Goal: Information Seeking & Learning: Find specific fact

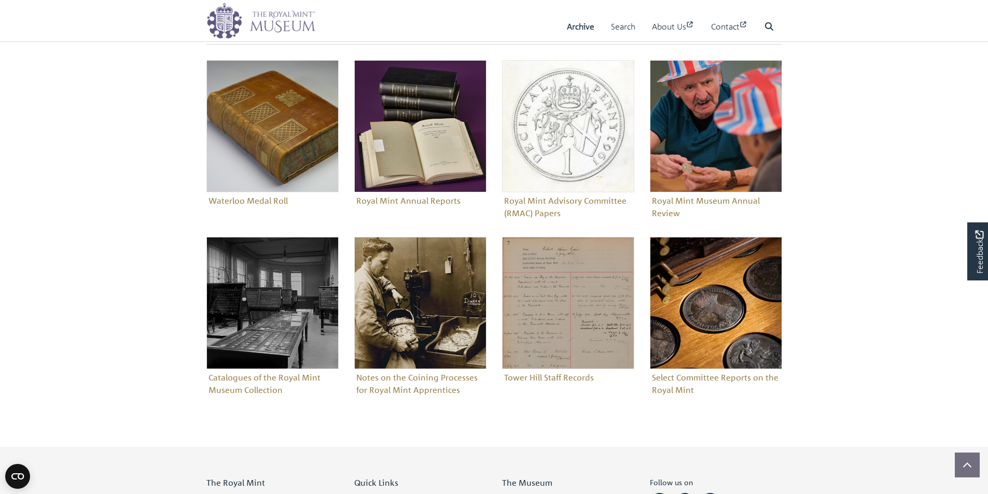
scroll to position [363, 0]
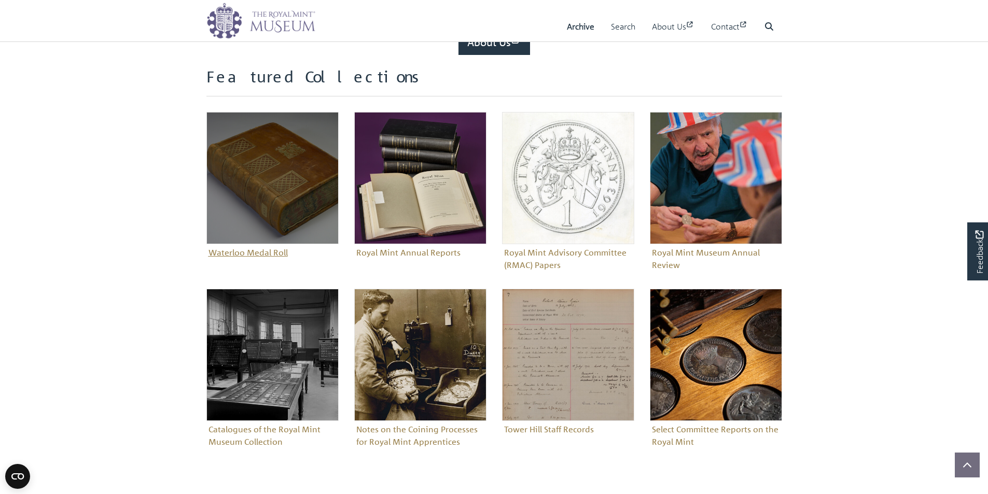
click at [285, 177] on img "Sub-collection" at bounding box center [272, 178] width 132 height 132
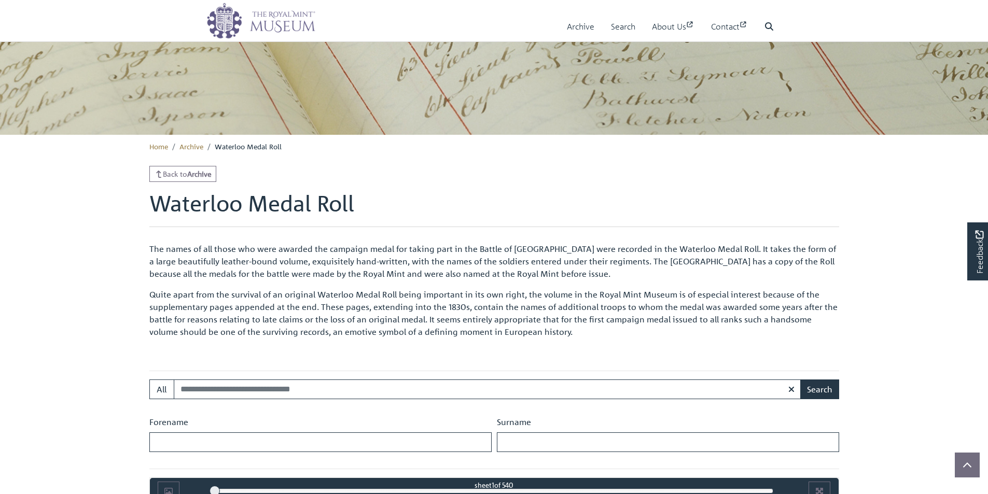
scroll to position [249, 0]
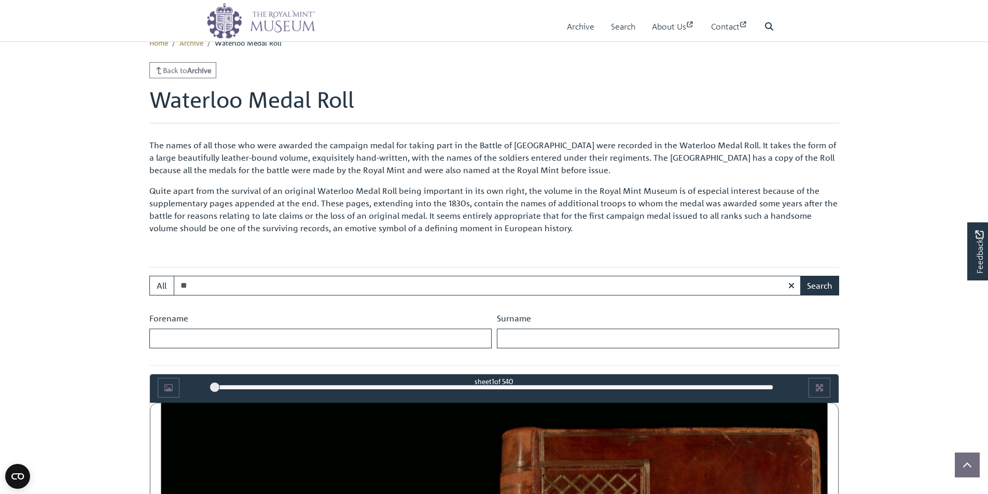
type input "*"
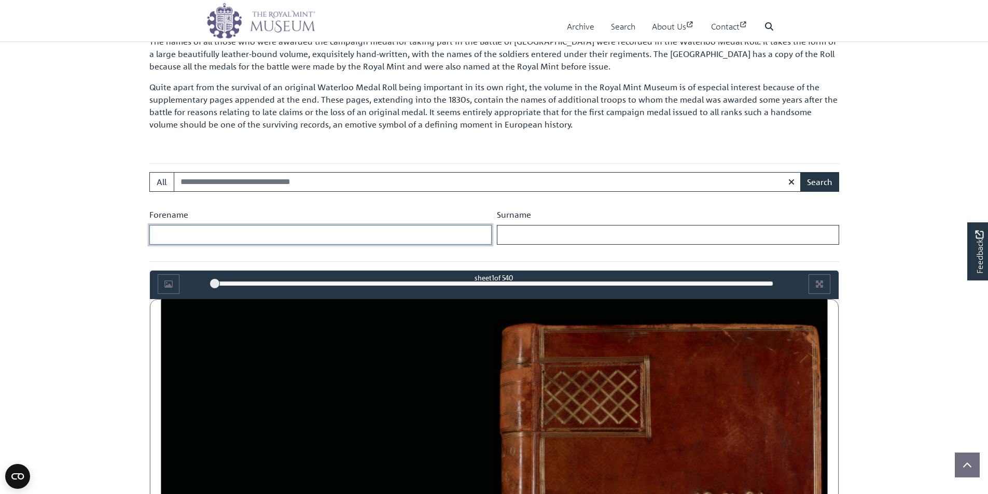
click at [189, 232] on input "Forename" at bounding box center [320, 235] width 342 height 20
type input "*****"
click at [523, 233] on input "Surname" at bounding box center [668, 235] width 342 height 20
type input "*******"
click at [818, 181] on button "Search" at bounding box center [819, 182] width 39 height 20
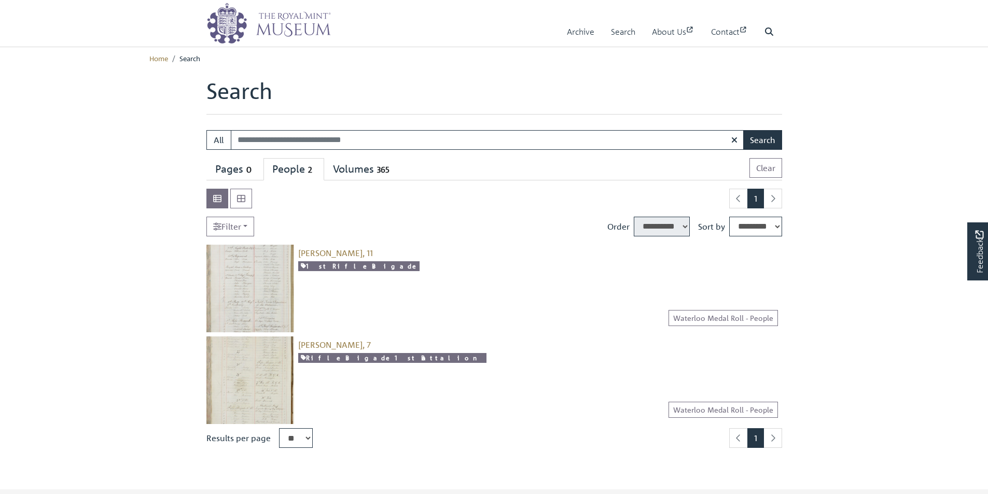
select select "****"
click at [258, 285] on img at bounding box center [250, 289] width 88 height 88
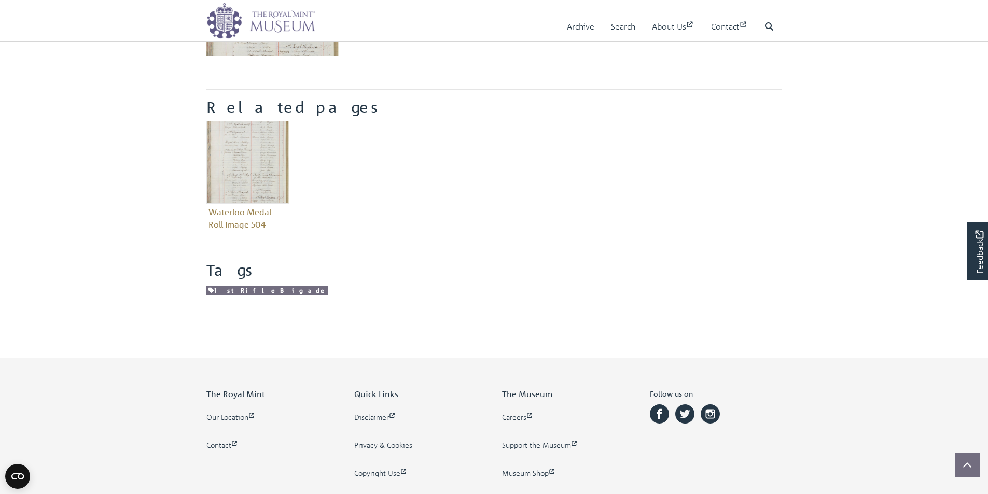
scroll to position [52, 0]
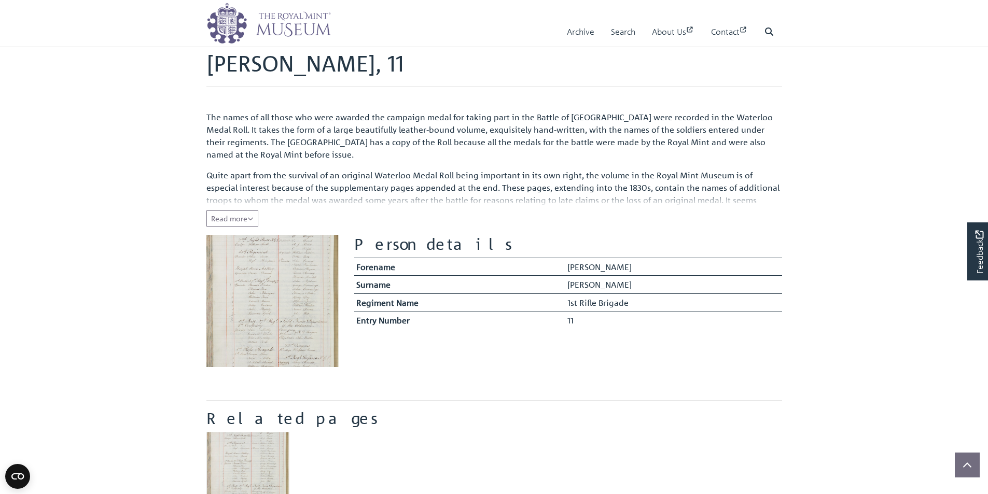
click at [292, 291] on img at bounding box center [272, 301] width 132 height 132
click at [281, 305] on img at bounding box center [272, 301] width 132 height 132
click at [264, 313] on img at bounding box center [272, 301] width 132 height 132
click at [227, 220] on span "Read more" at bounding box center [232, 218] width 43 height 9
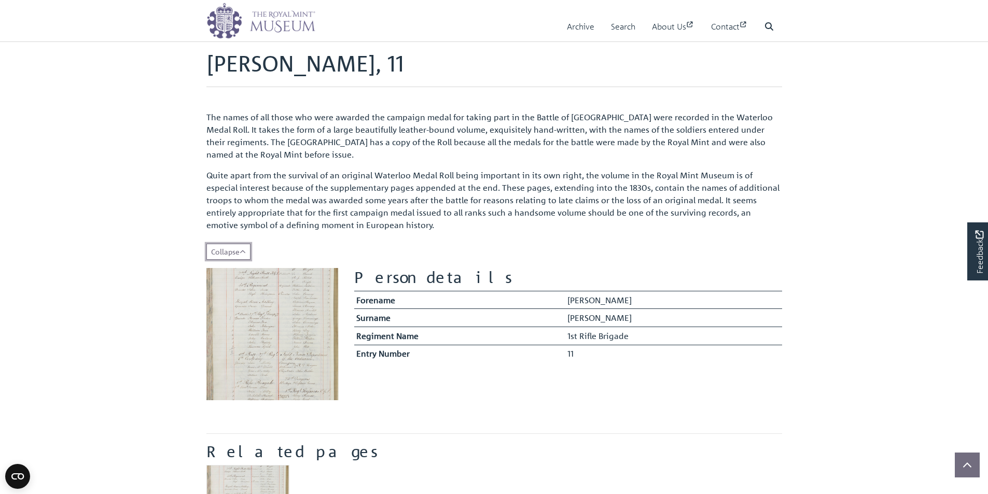
scroll to position [104, 0]
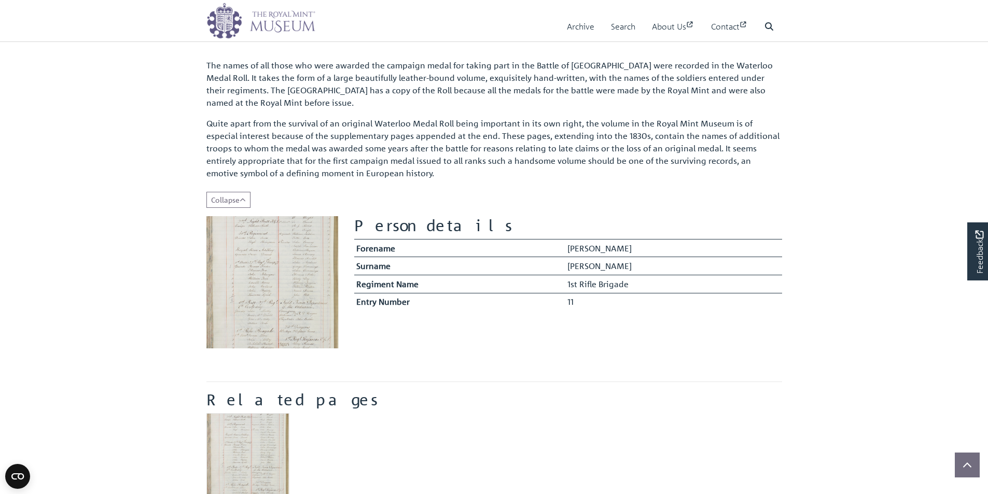
click at [277, 270] on img at bounding box center [272, 282] width 132 height 132
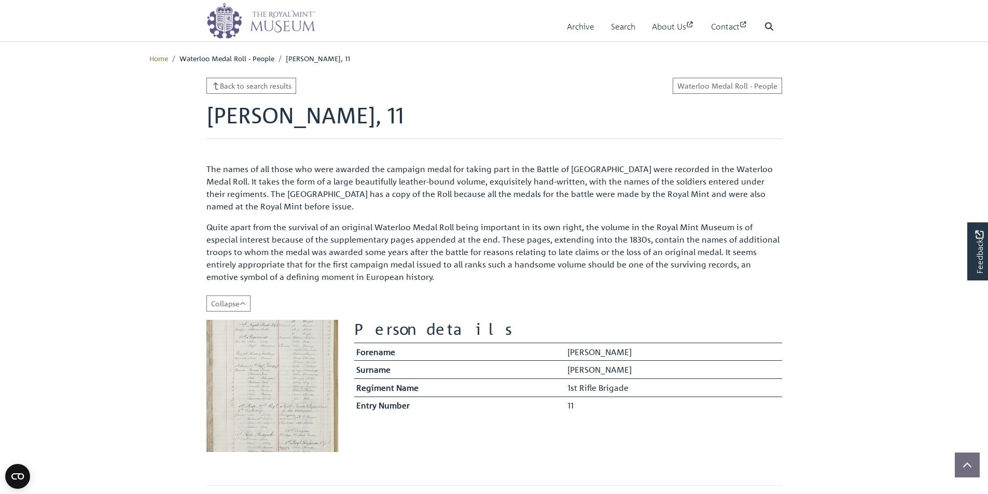
scroll to position [207, 0]
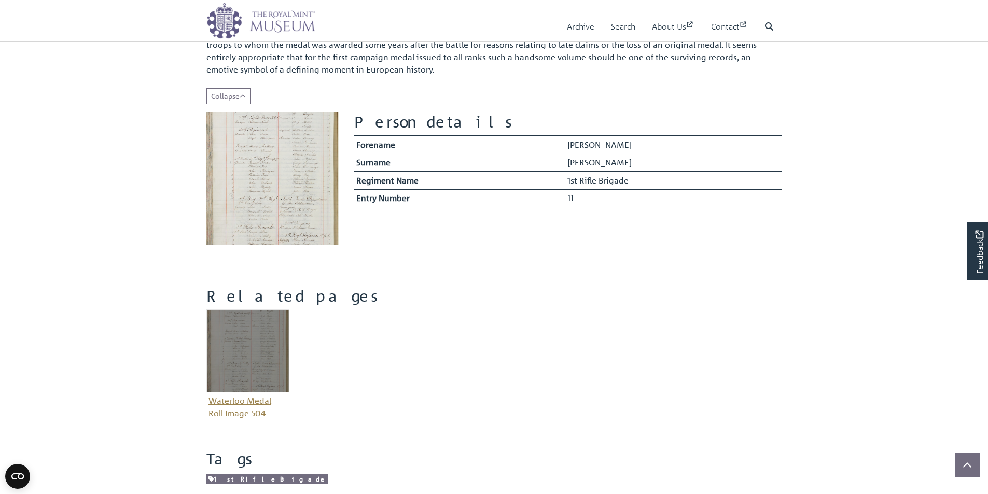
click at [249, 352] on img "Item related to this entity" at bounding box center [247, 351] width 83 height 83
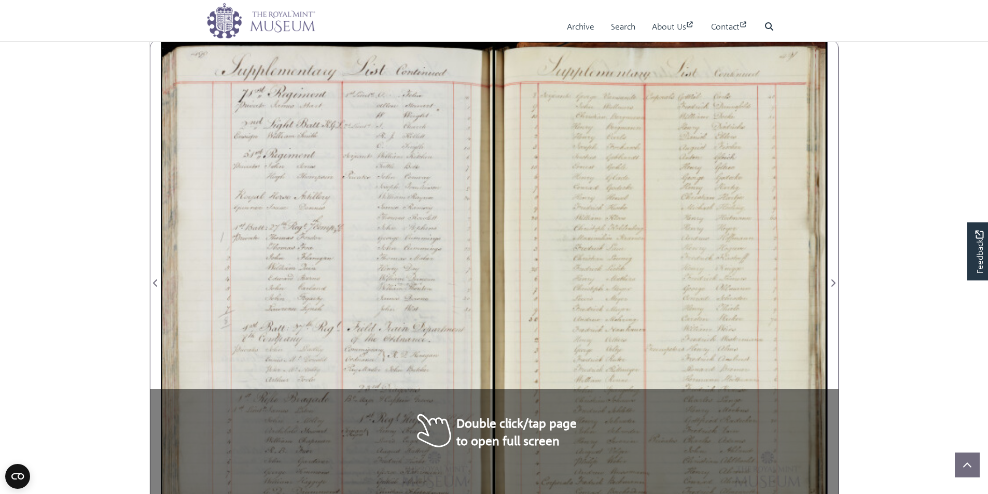
scroll to position [664, 0]
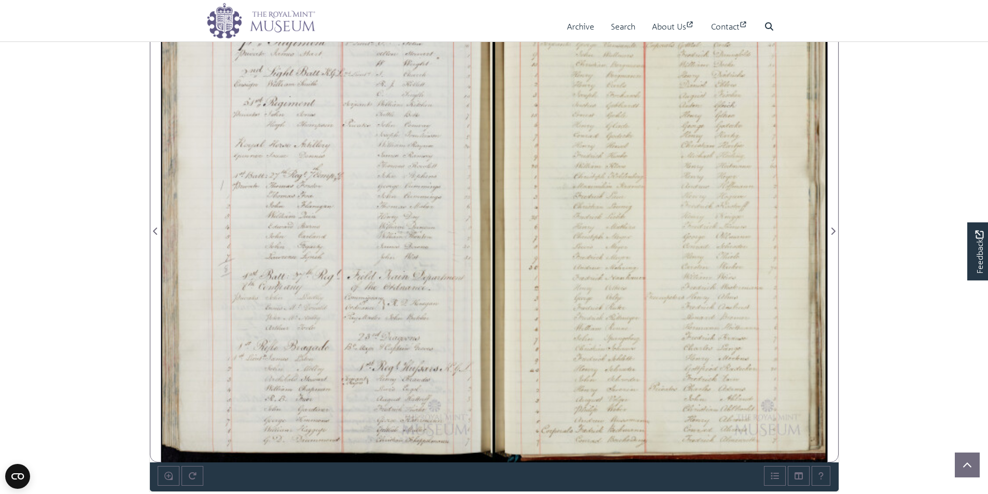
click at [283, 393] on div at bounding box center [327, 225] width 333 height 474
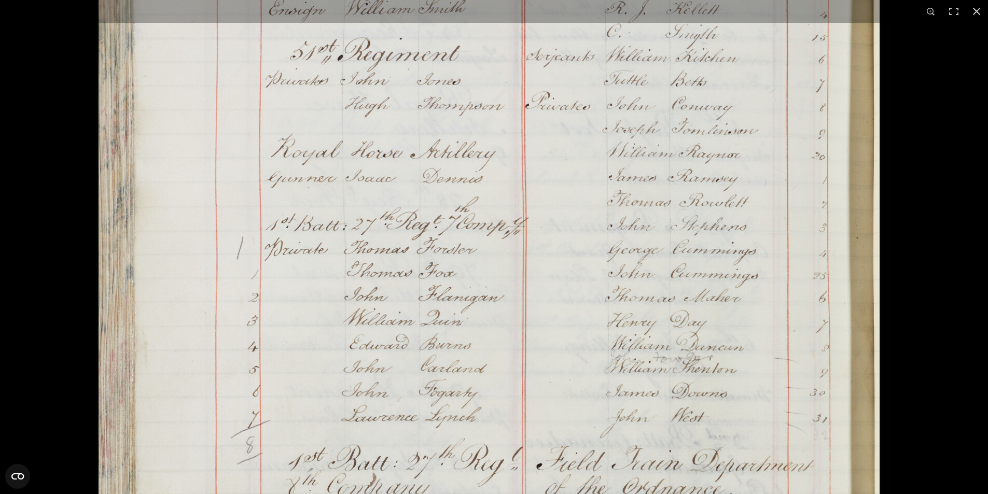
click at [586, 134] on img at bounding box center [489, 342] width 787 height 1120
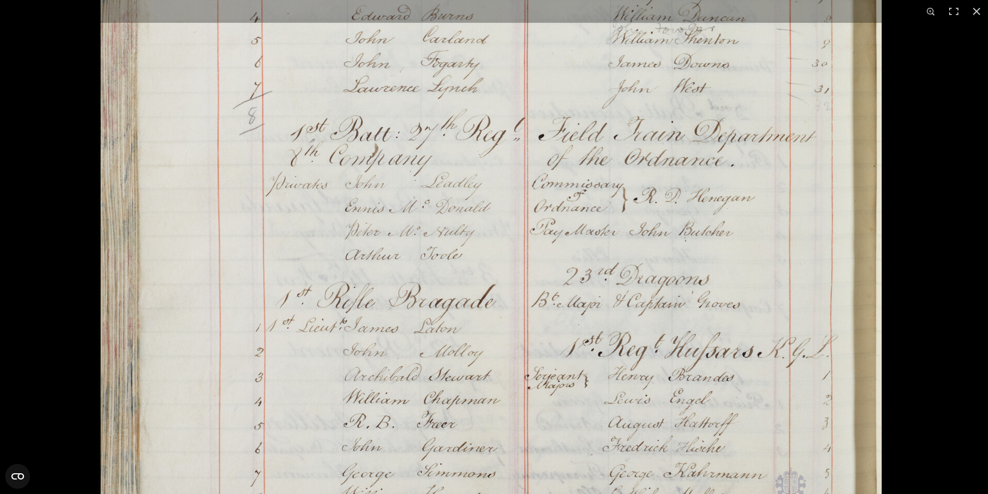
click at [567, 135] on img at bounding box center [491, 13] width 787 height 1120
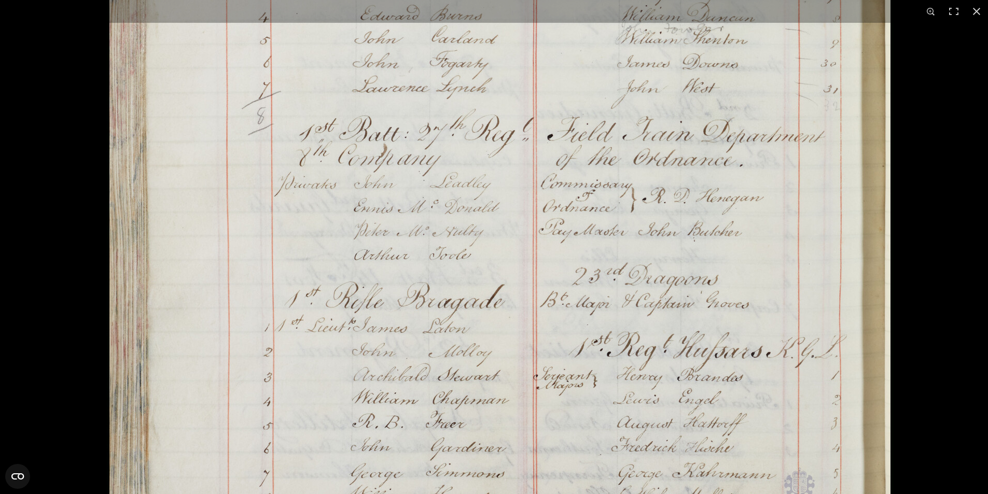
click at [632, 317] on img at bounding box center [500, 13] width 787 height 1120
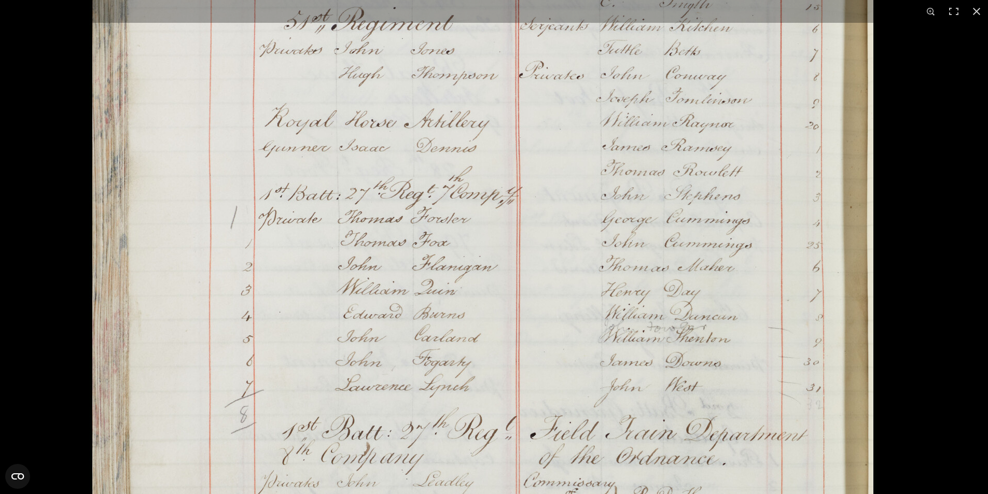
click at [616, 364] on img at bounding box center [483, 312] width 787 height 1120
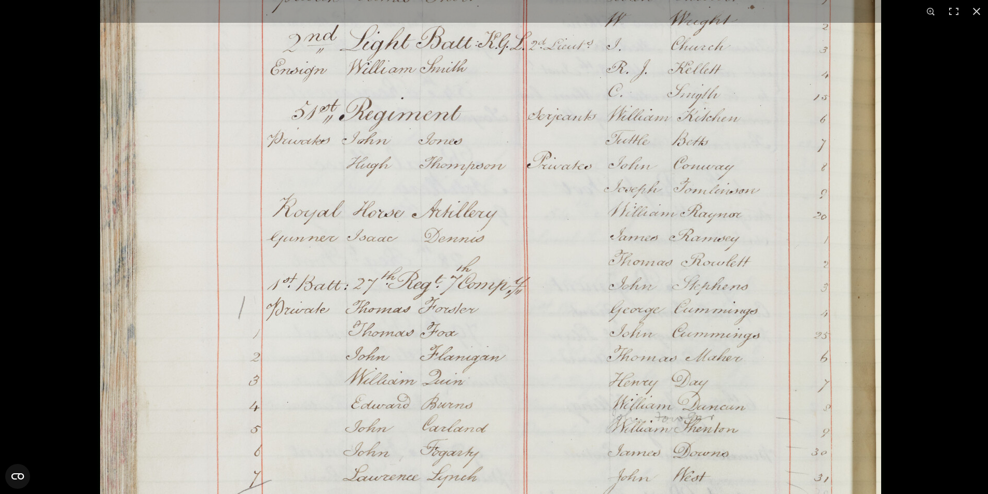
click at [620, 179] on img at bounding box center [490, 402] width 787 height 1120
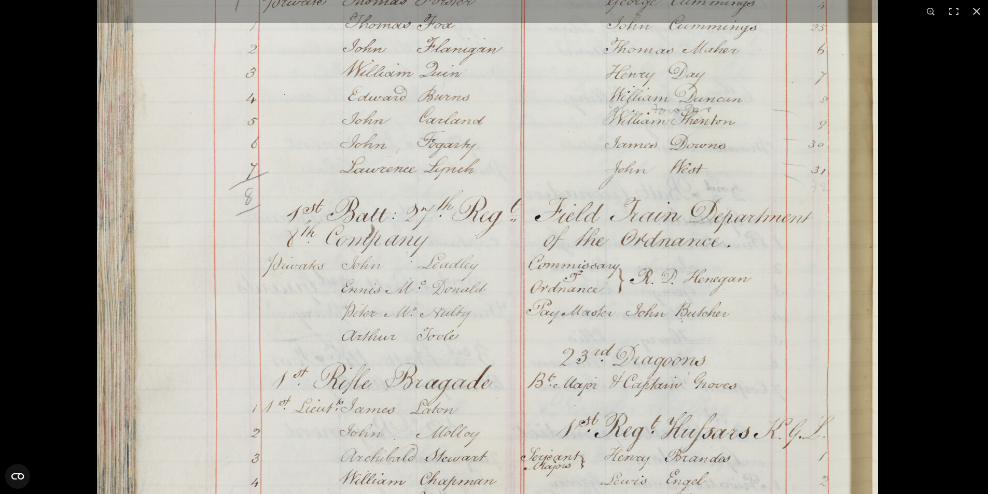
click at [614, 171] on img at bounding box center [487, 94] width 787 height 1120
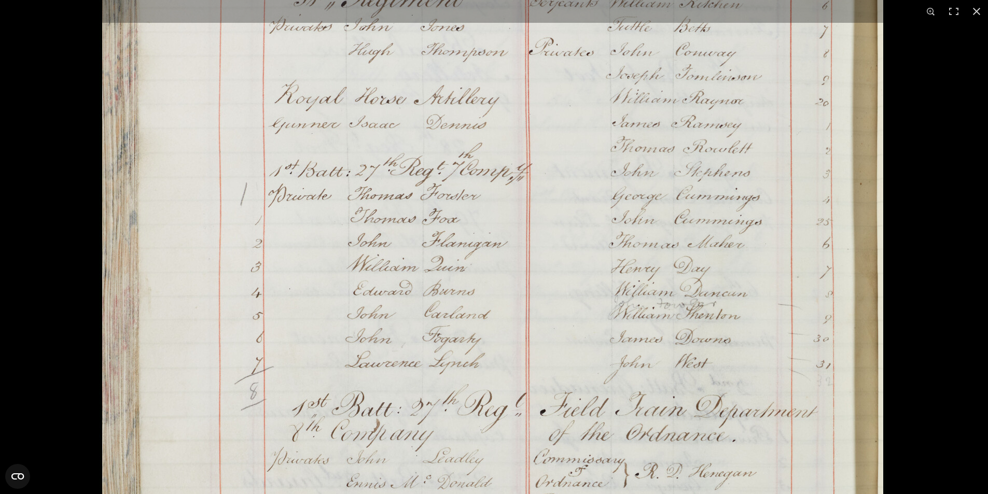
click at [583, 365] on img at bounding box center [493, 288] width 787 height 1120
